Goal: Information Seeking & Learning: Learn about a topic

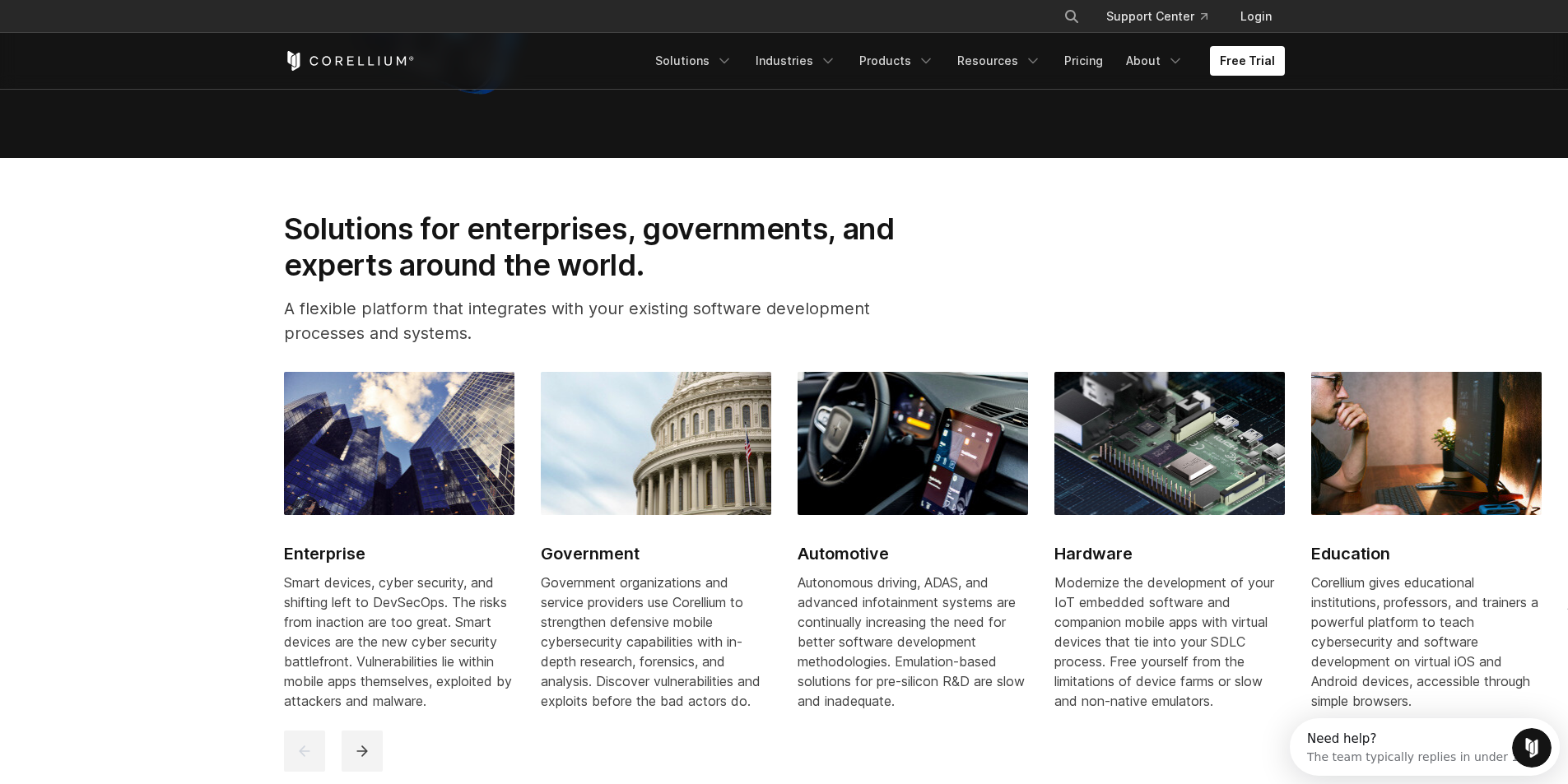
scroll to position [2056, 0]
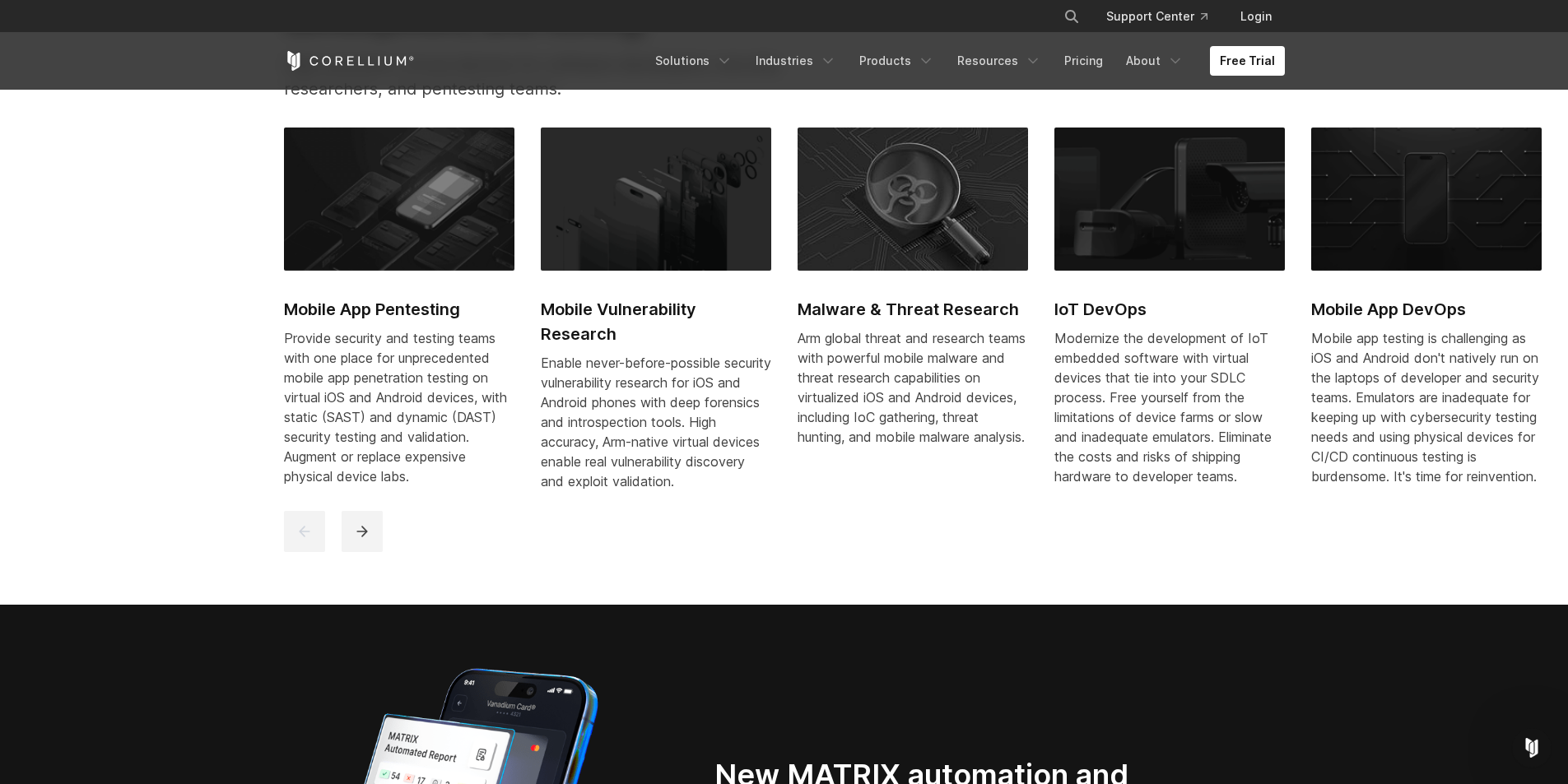
click at [389, 511] on div "Mobile App Pentesting Provide security and testing teams with one place for unp…" at bounding box center [1182, 319] width 1797 height 383
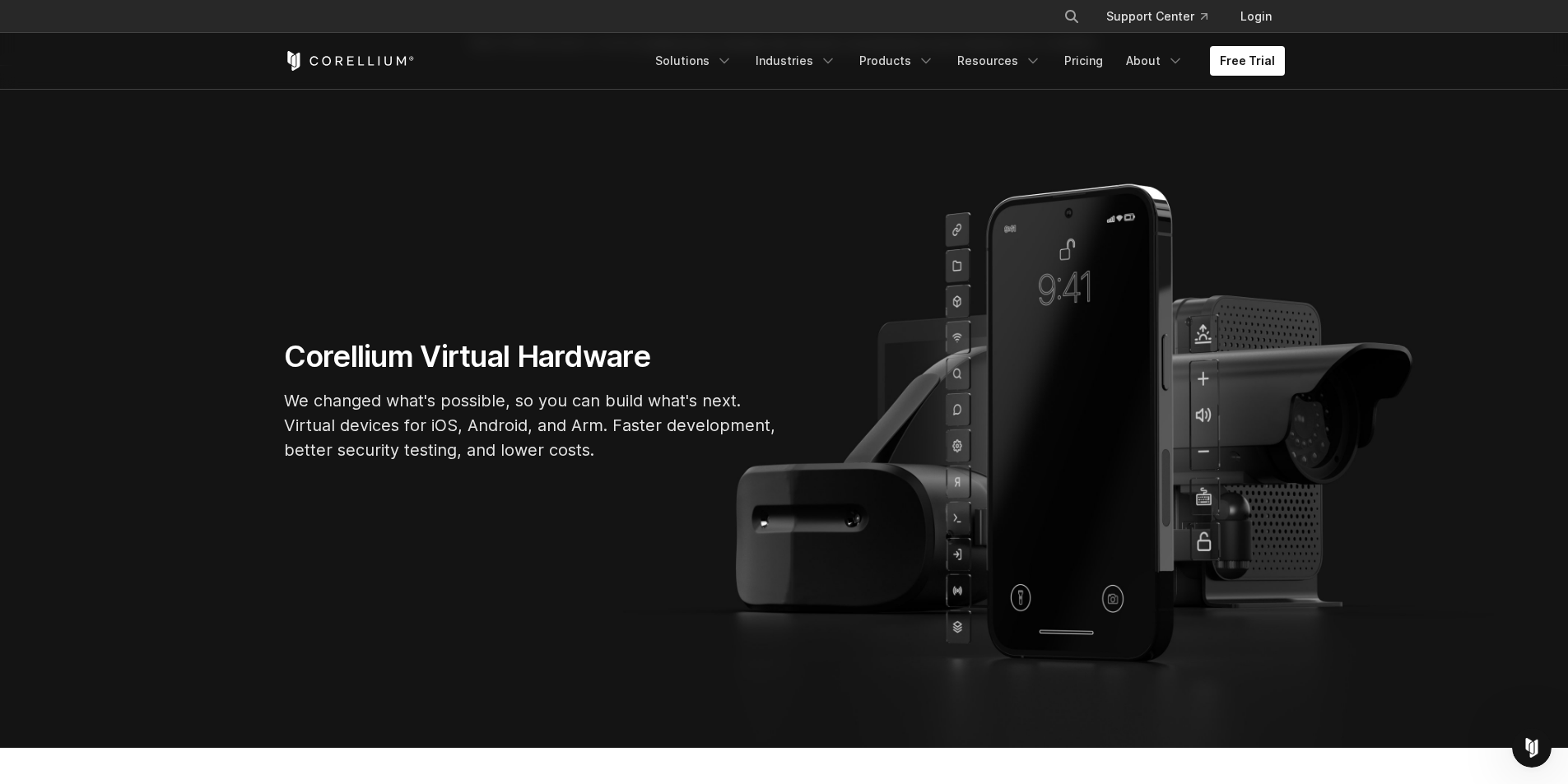
scroll to position [0, 0]
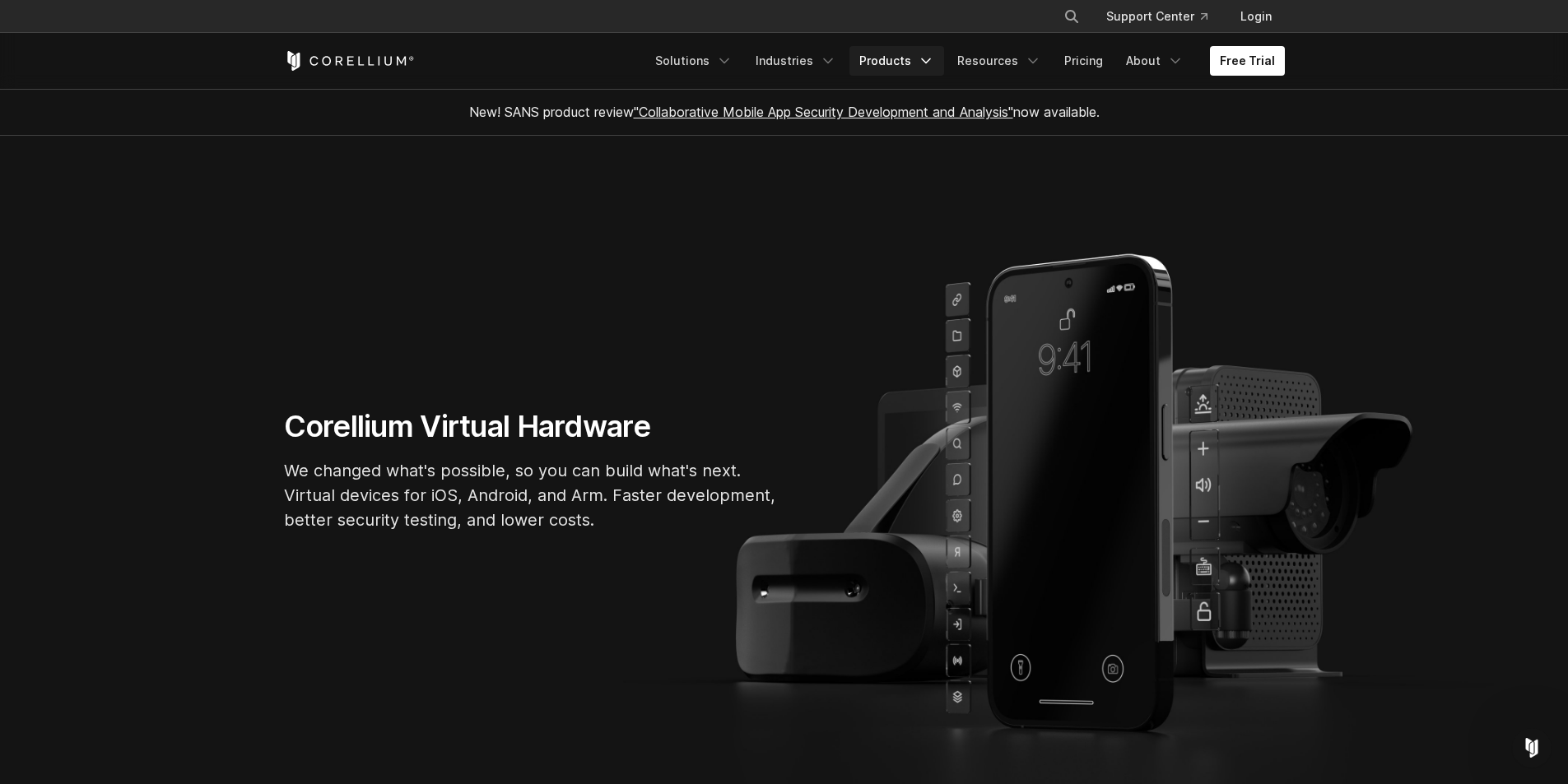
click at [908, 64] on link "Products" at bounding box center [896, 60] width 95 height 29
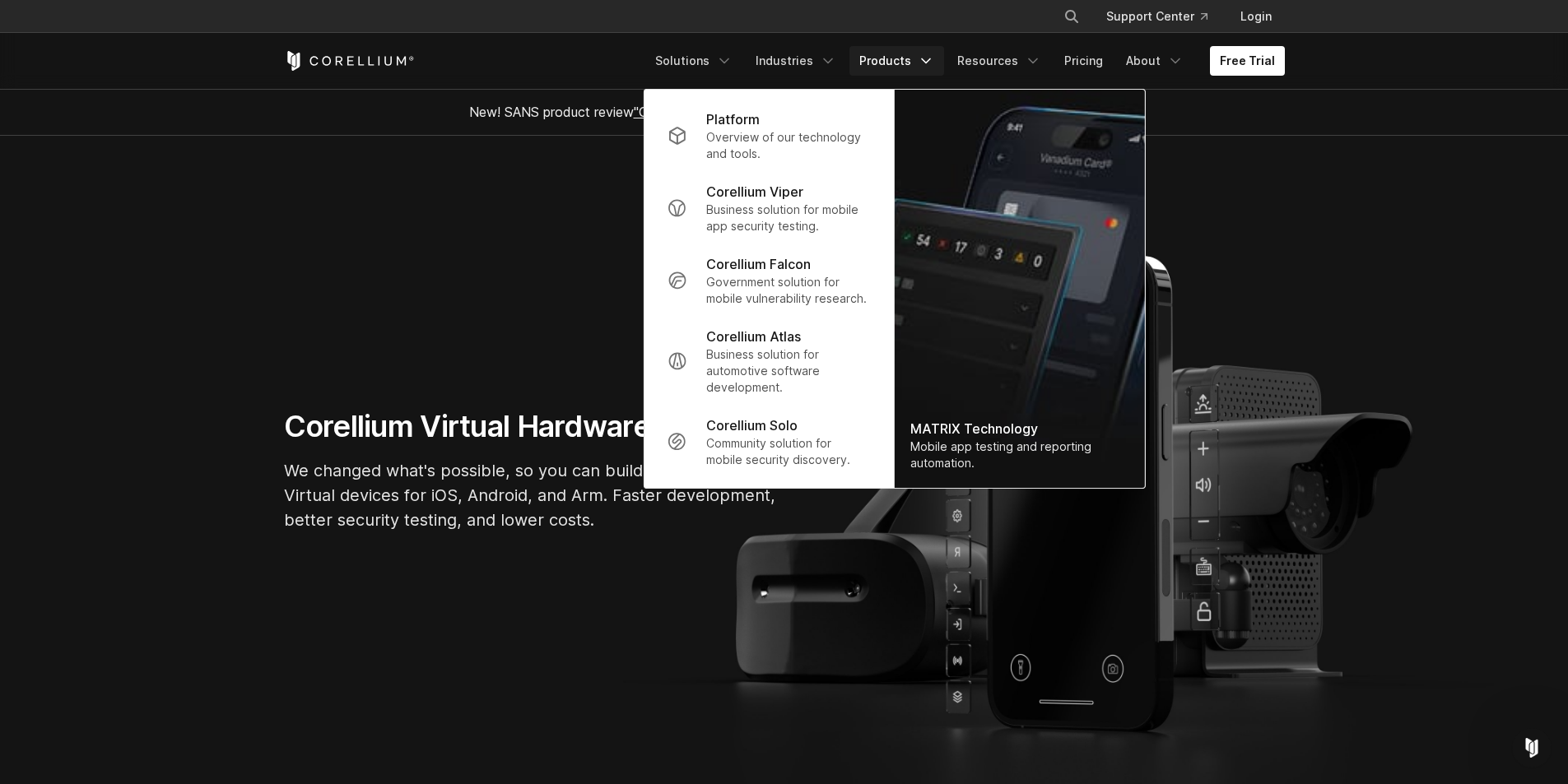
click at [434, 513] on p "We changed what's possible, so you can build what's next. Virtual devices for i…" at bounding box center [530, 495] width 494 height 74
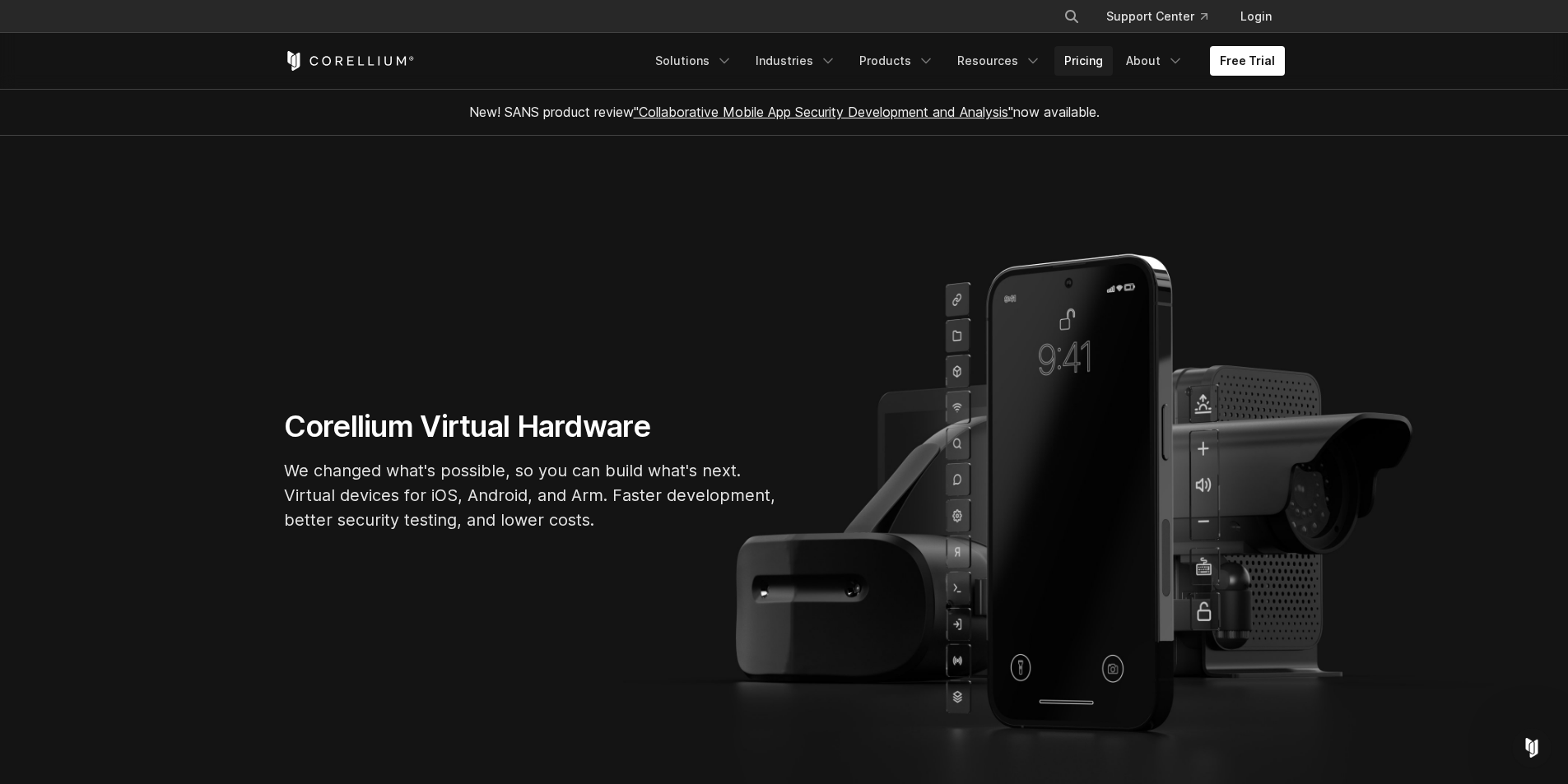
click at [1096, 65] on link "Pricing" at bounding box center [1084, 60] width 59 height 29
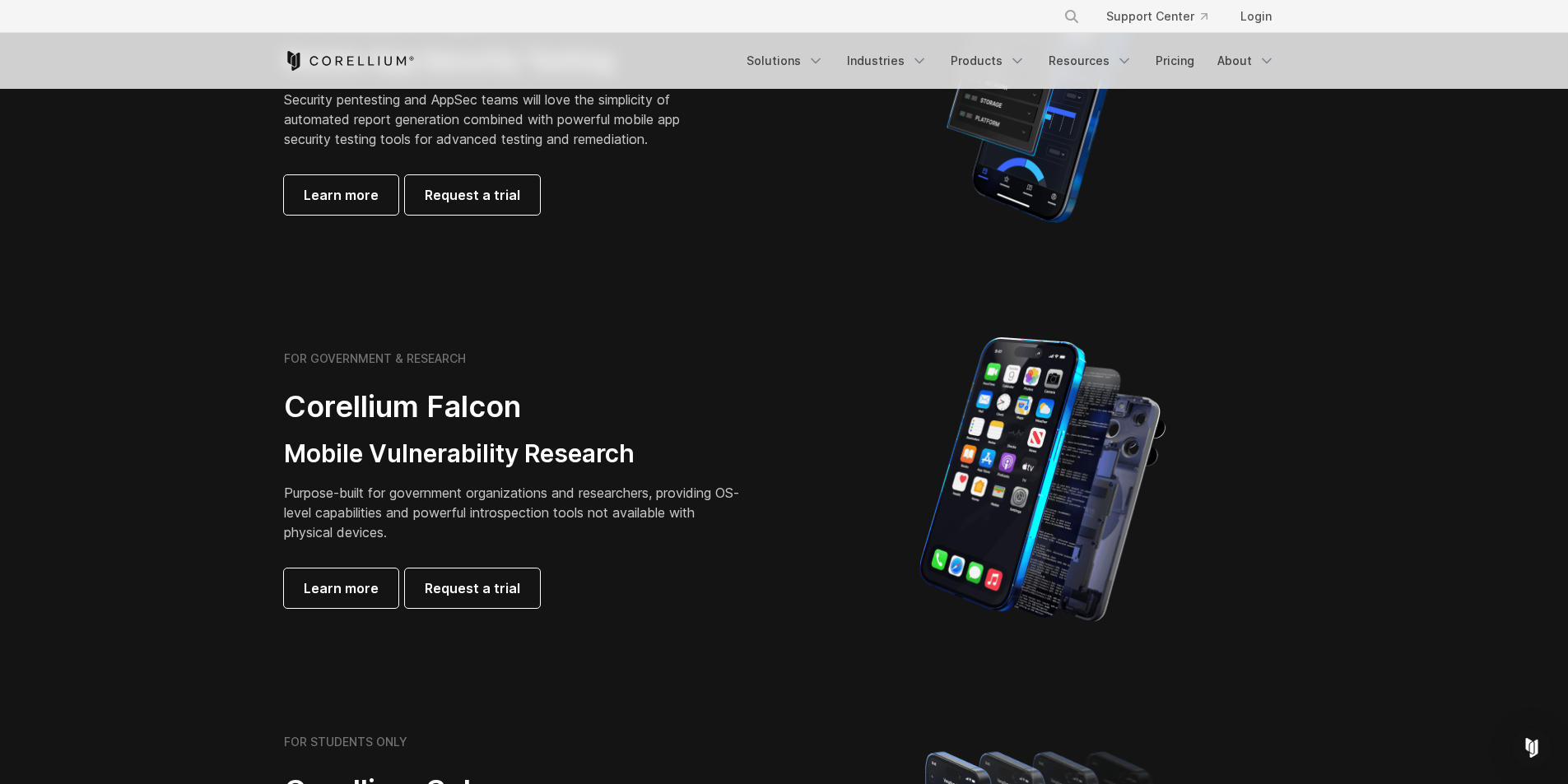
scroll to position [823, 0]
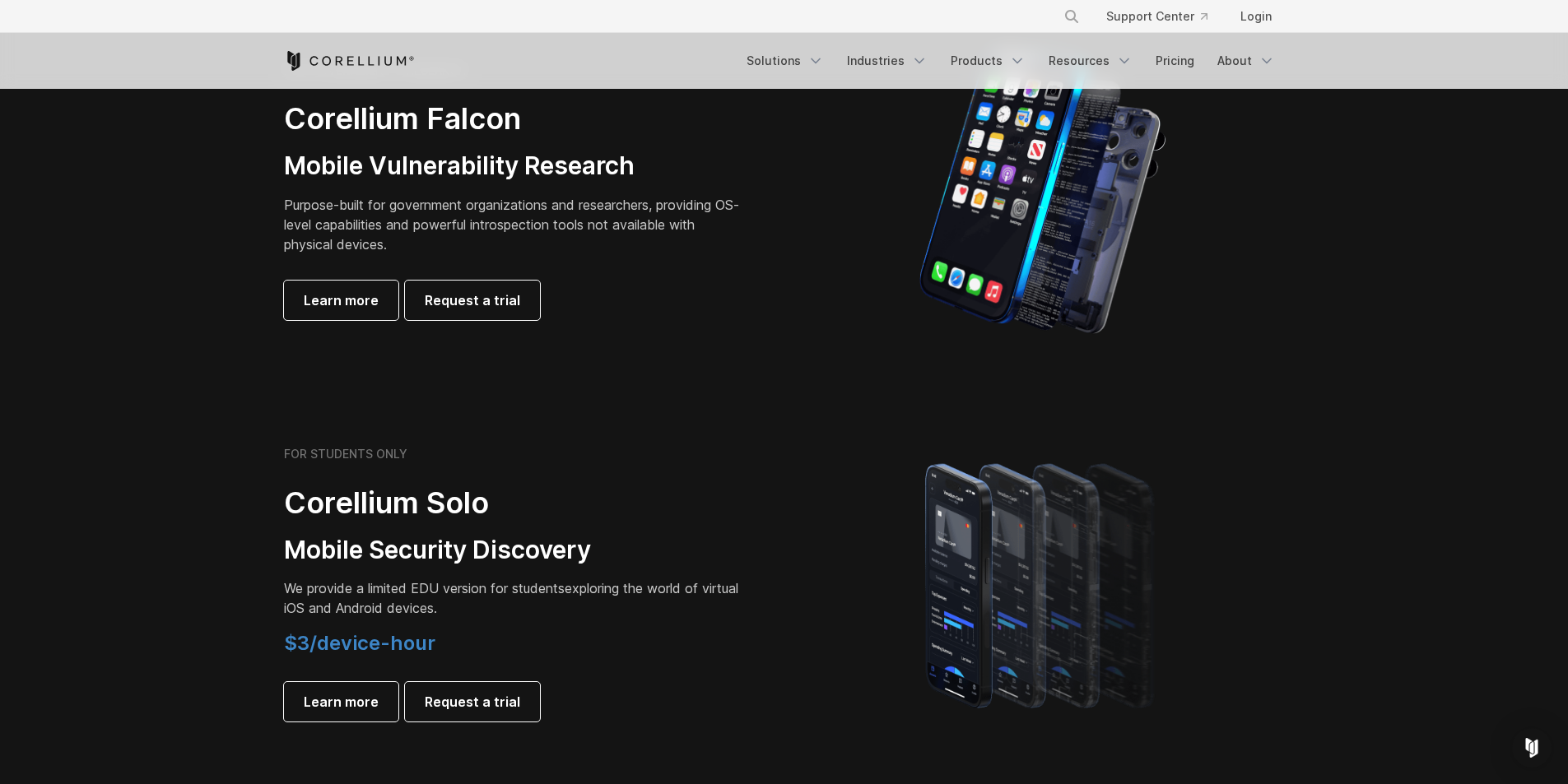
click at [339, 509] on h2 "Corellium Solo" at bounding box center [514, 502] width 461 height 37
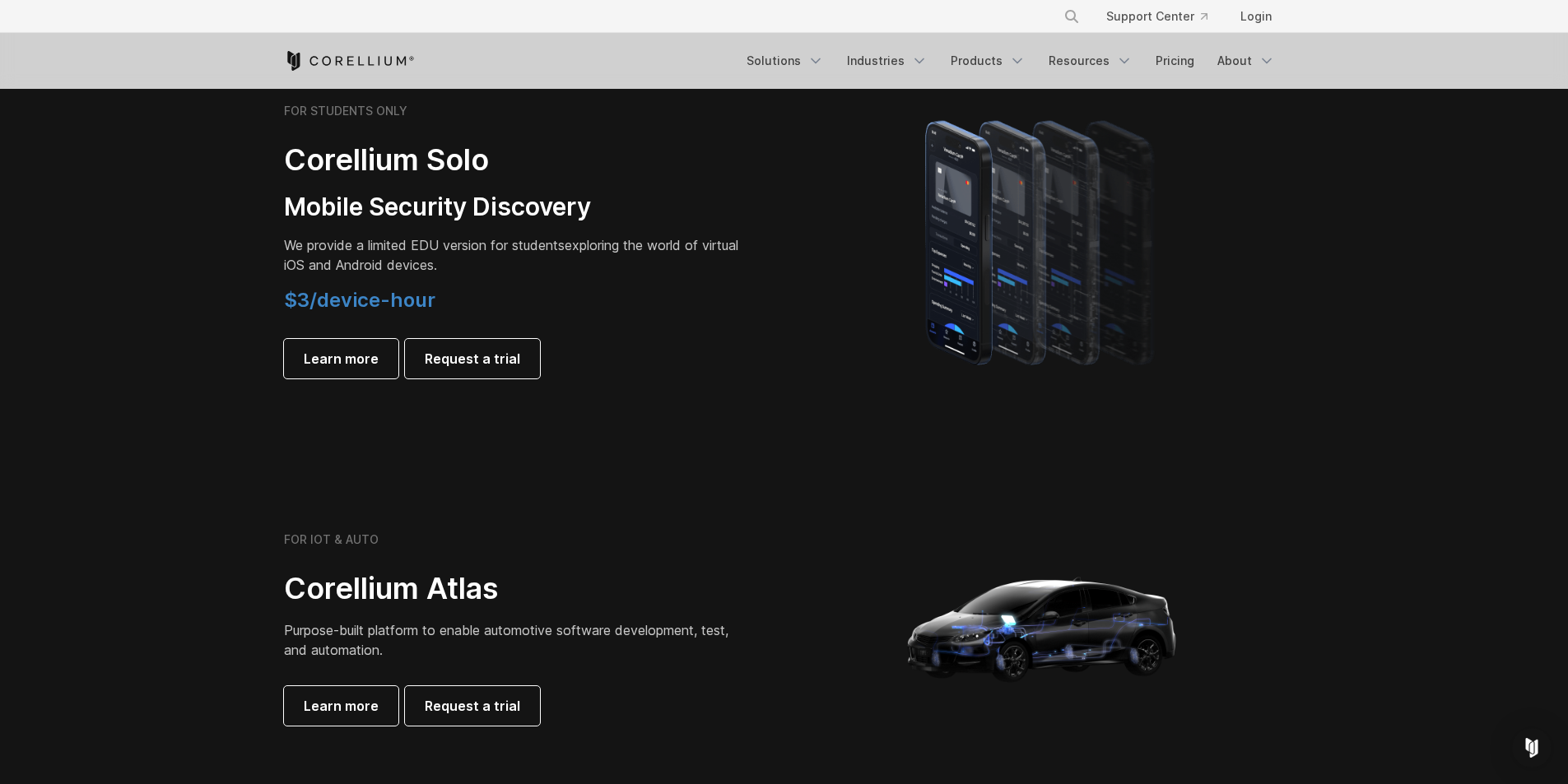
scroll to position [1563, 0]
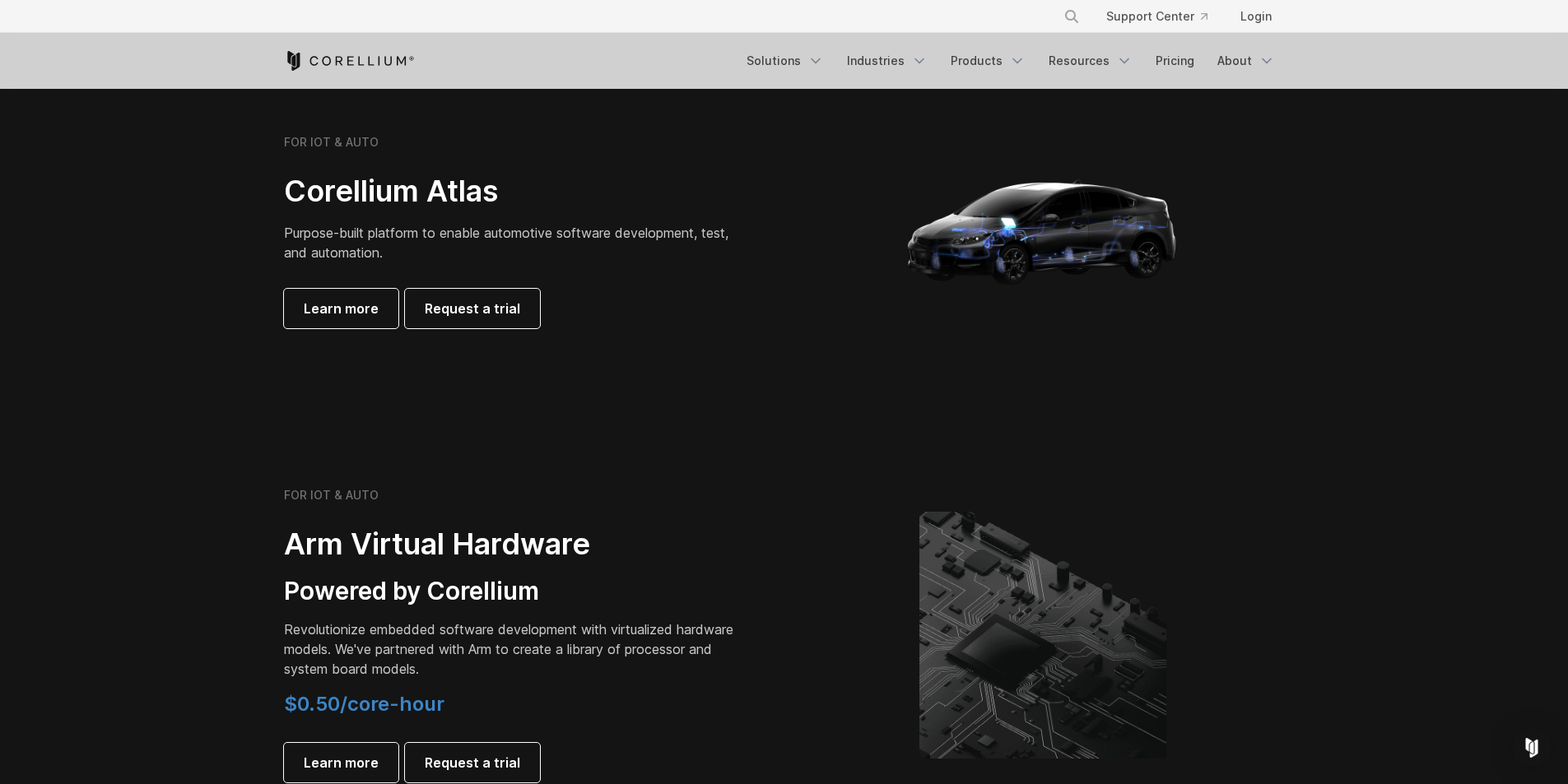
click at [187, 496] on section "FOR IOT & AUTO Arm Virtual Hardware Powered by Corellium Revolutionize embedded…" at bounding box center [784, 648] width 1568 height 426
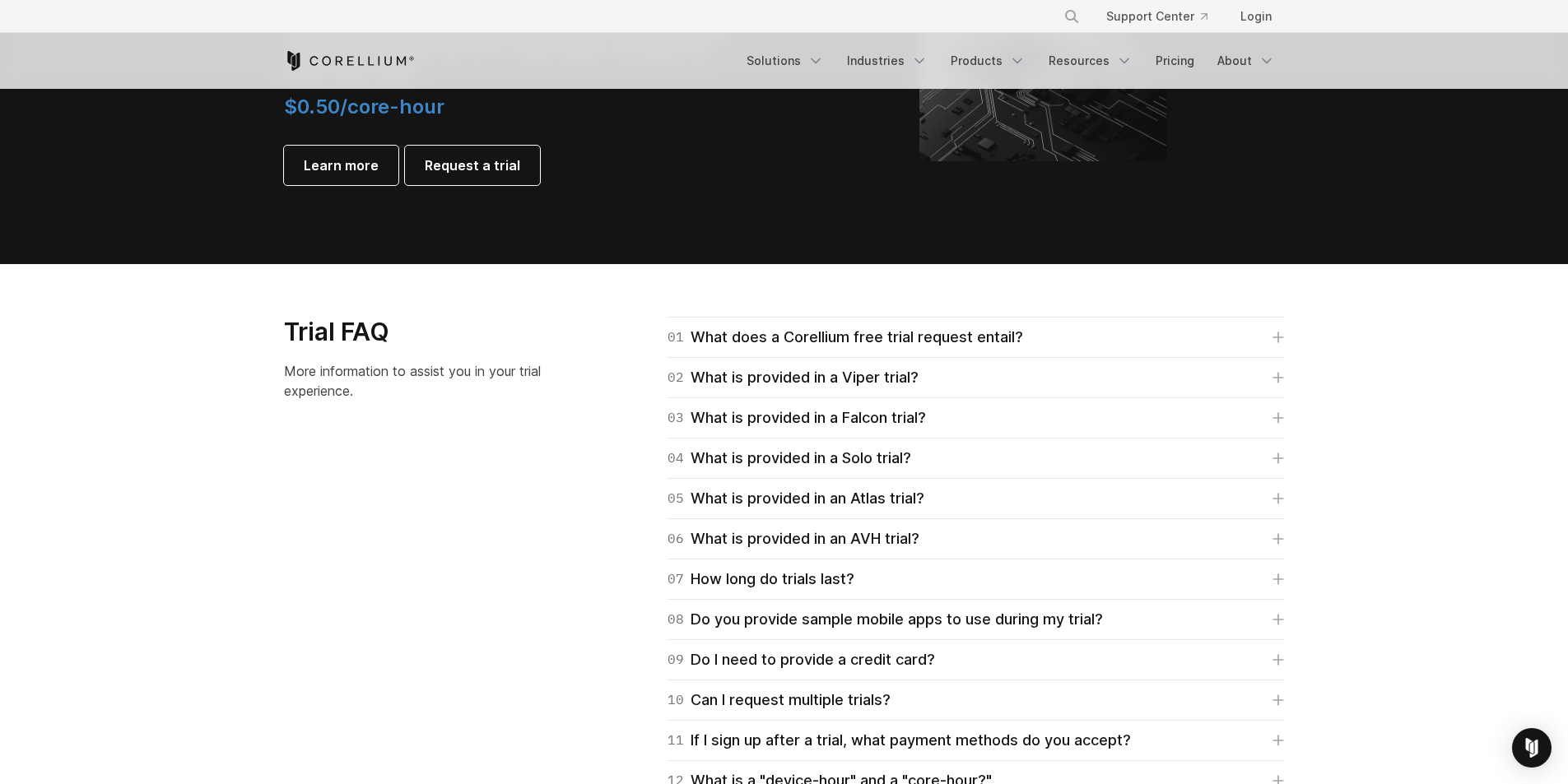
scroll to position [2220, 0]
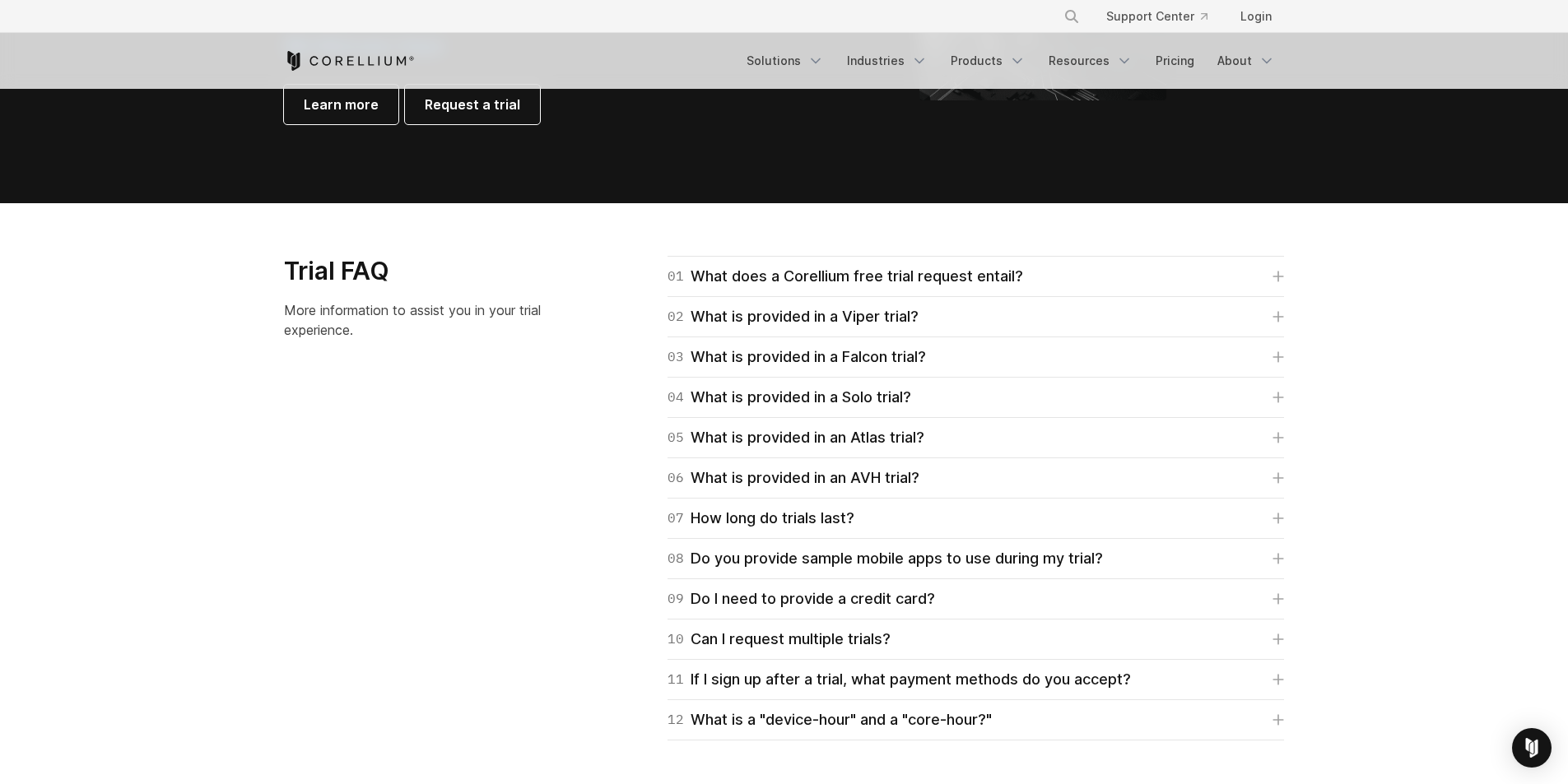
drag, startPoint x: 410, startPoint y: 602, endPoint x: 423, endPoint y: 588, distance: 19.1
click at [410, 602] on div "Trial FAQ More information to assist you in your trial experience. 01 What does…" at bounding box center [784, 498] width 1034 height 484
